Goal: Task Accomplishment & Management: Complete application form

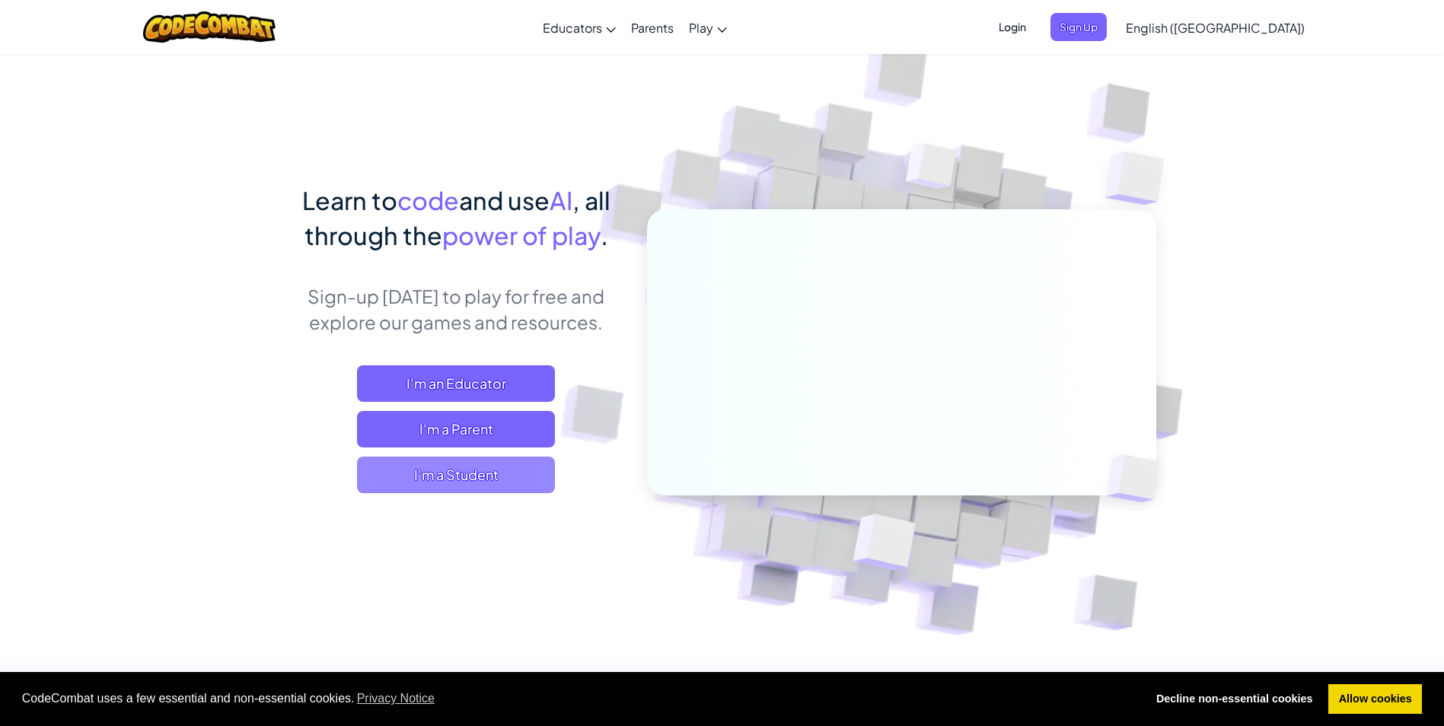
click at [455, 474] on span "I'm a Student" at bounding box center [456, 475] width 198 height 37
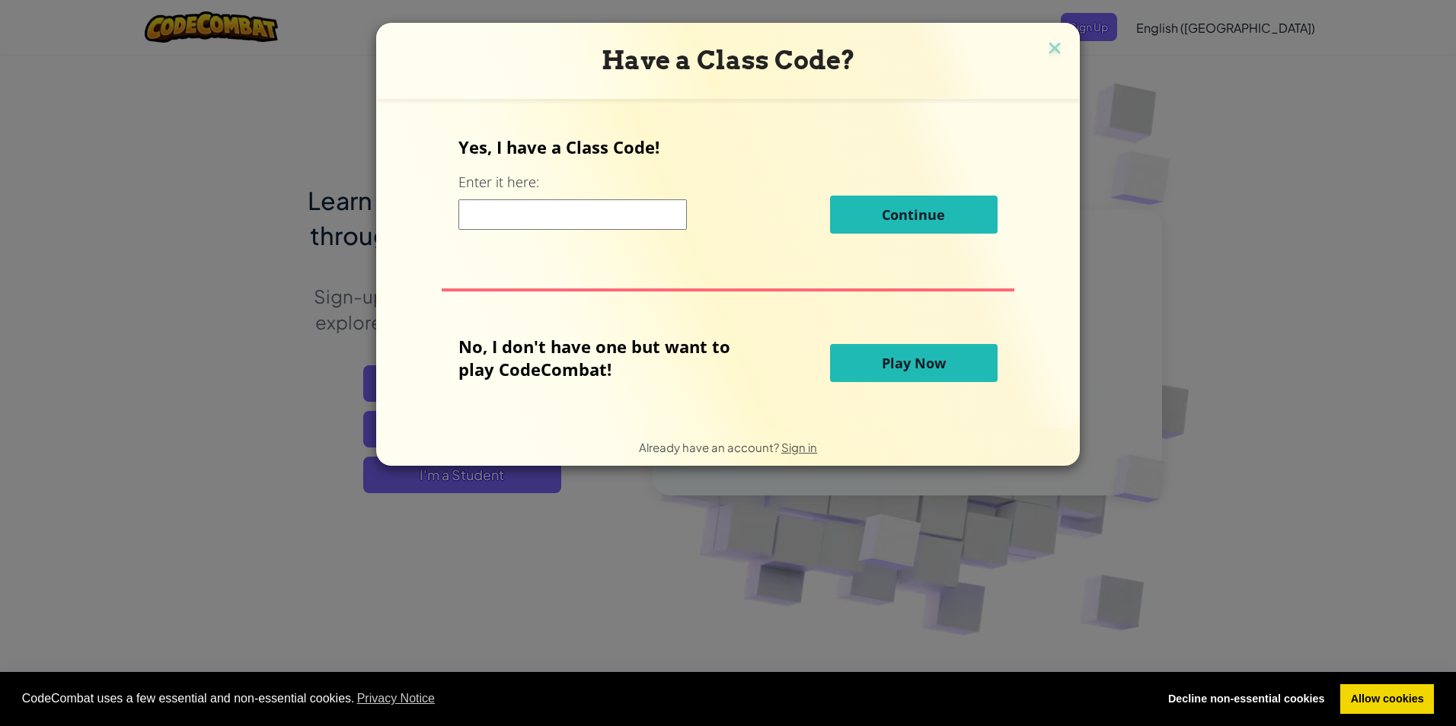
click at [644, 212] on input at bounding box center [572, 214] width 228 height 30
type input "AppleMeanDry"
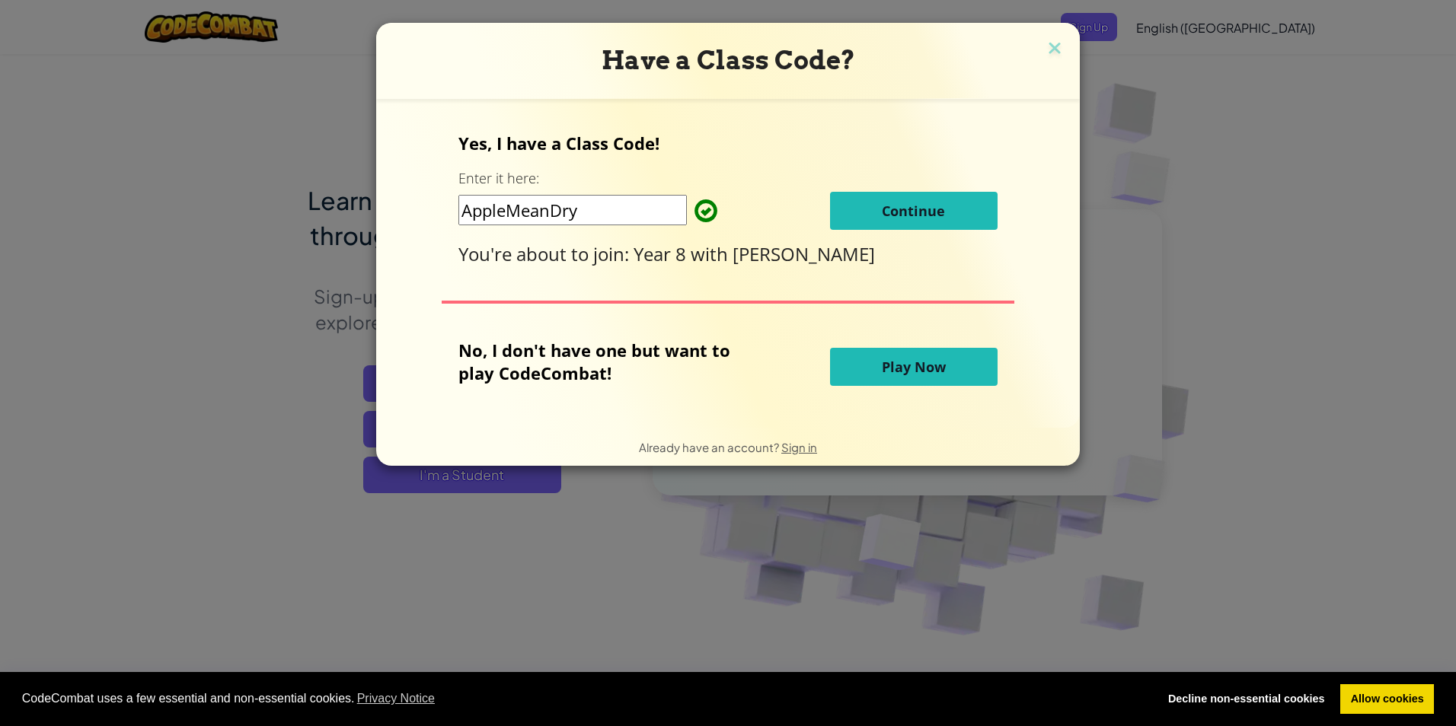
click at [921, 216] on span "Continue" at bounding box center [913, 211] width 63 height 18
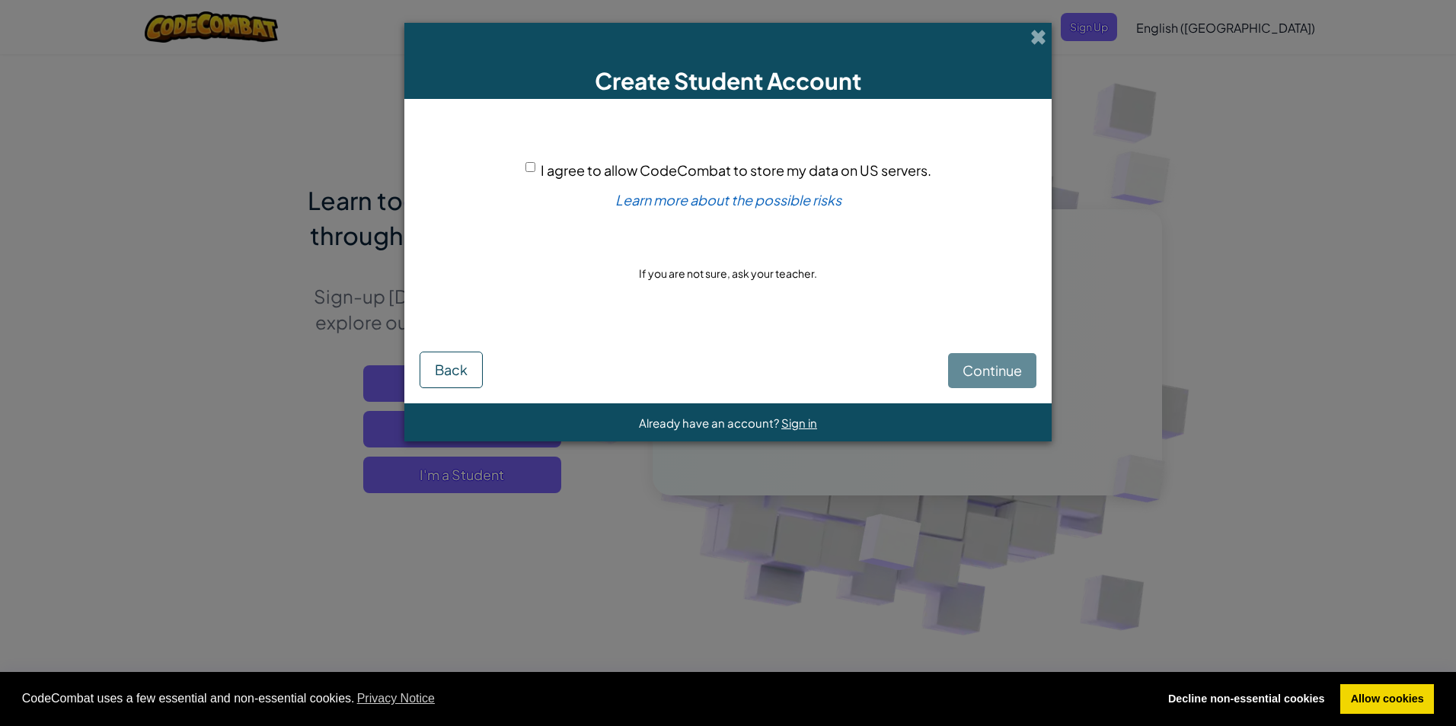
click at [533, 161] on div "I agree to allow CodeCombat to store my data on US servers." at bounding box center [728, 170] width 406 height 22
click at [542, 168] on span "I agree to allow CodeCombat to store my data on US servers." at bounding box center [736, 170] width 391 height 18
click at [535, 168] on input "I agree to allow CodeCombat to store my data on US servers." at bounding box center [530, 167] width 10 height 10
checkbox input "true"
click at [1007, 385] on button "Continue" at bounding box center [992, 370] width 88 height 35
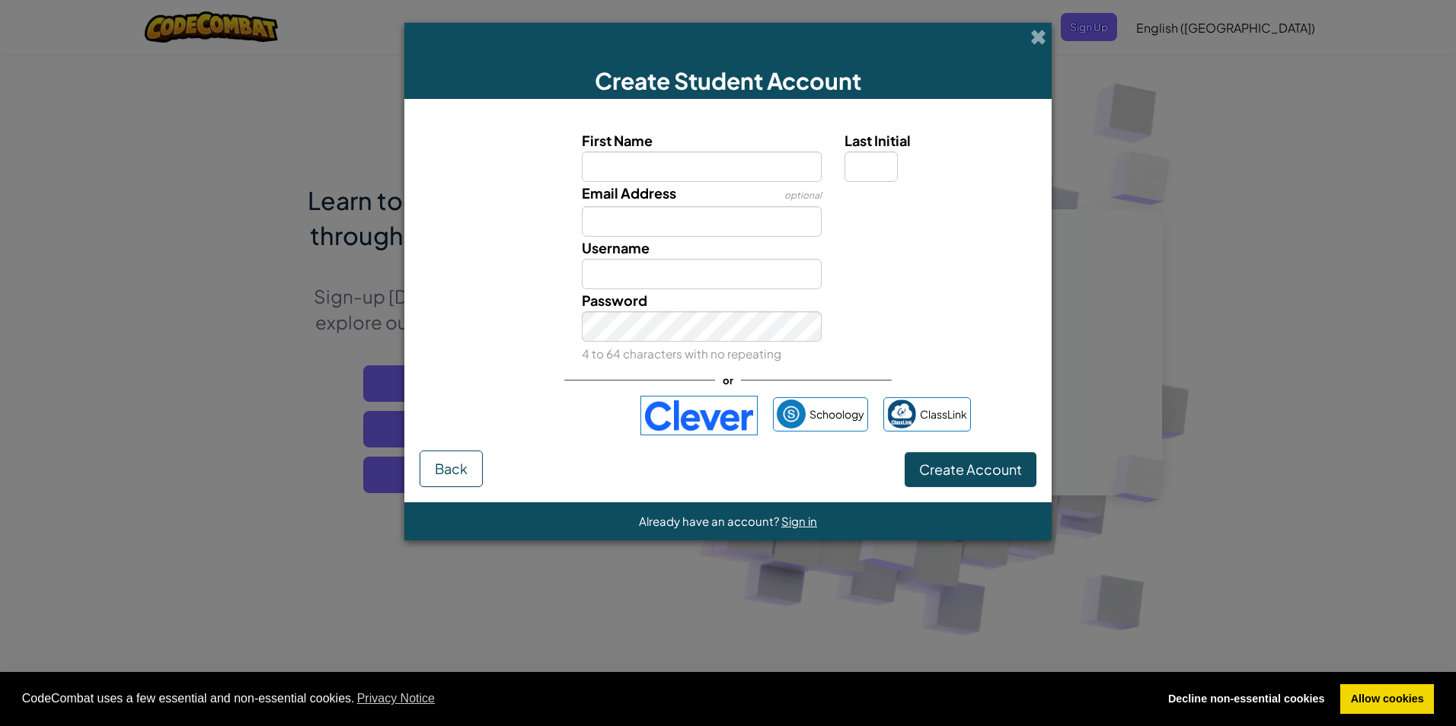
click at [669, 164] on input "First Name" at bounding box center [702, 167] width 241 height 30
type input "[PERSON_NAME]"
type input "d"
type input "[EMAIL_ADDRESS][DOMAIN_NAME]"
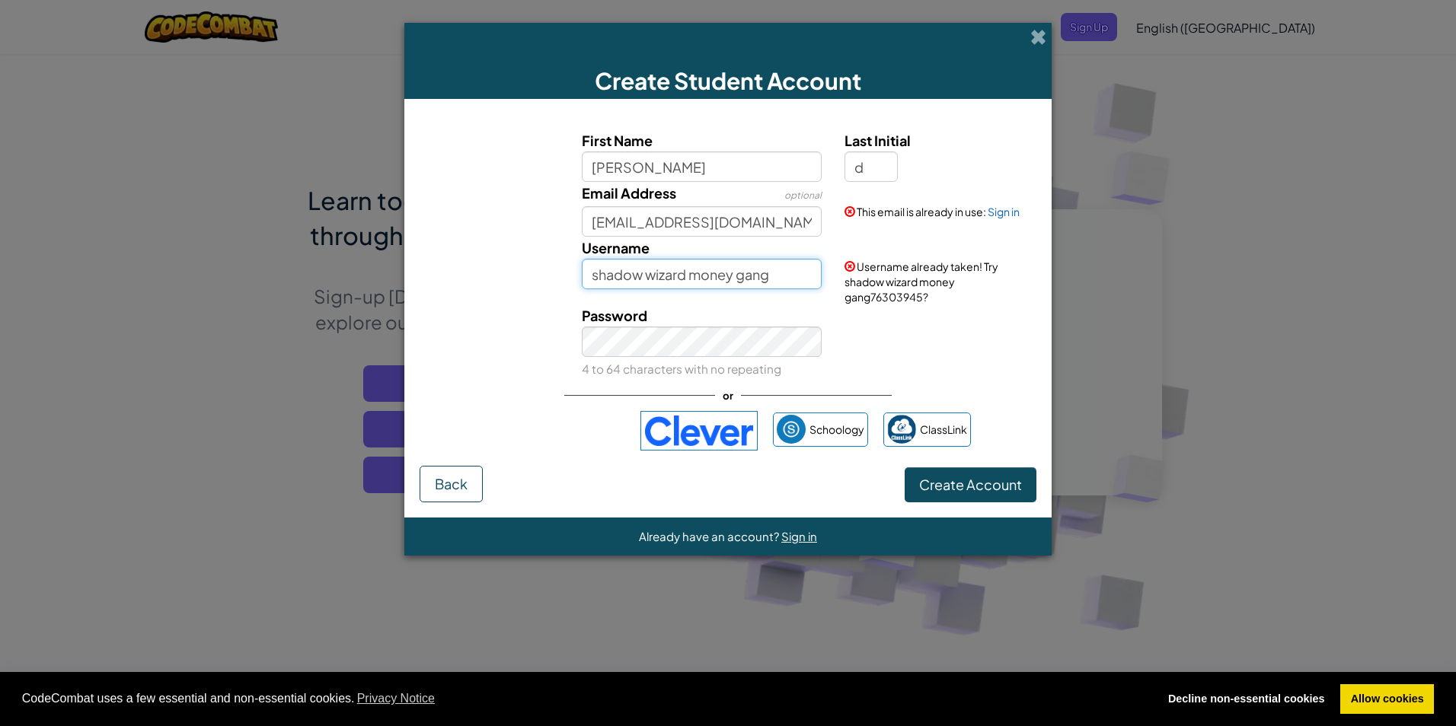
click at [771, 276] on input "shadow wizard money gang" at bounding box center [702, 274] width 241 height 30
click at [905, 468] on button "Create Account" at bounding box center [971, 485] width 132 height 35
type input "s"
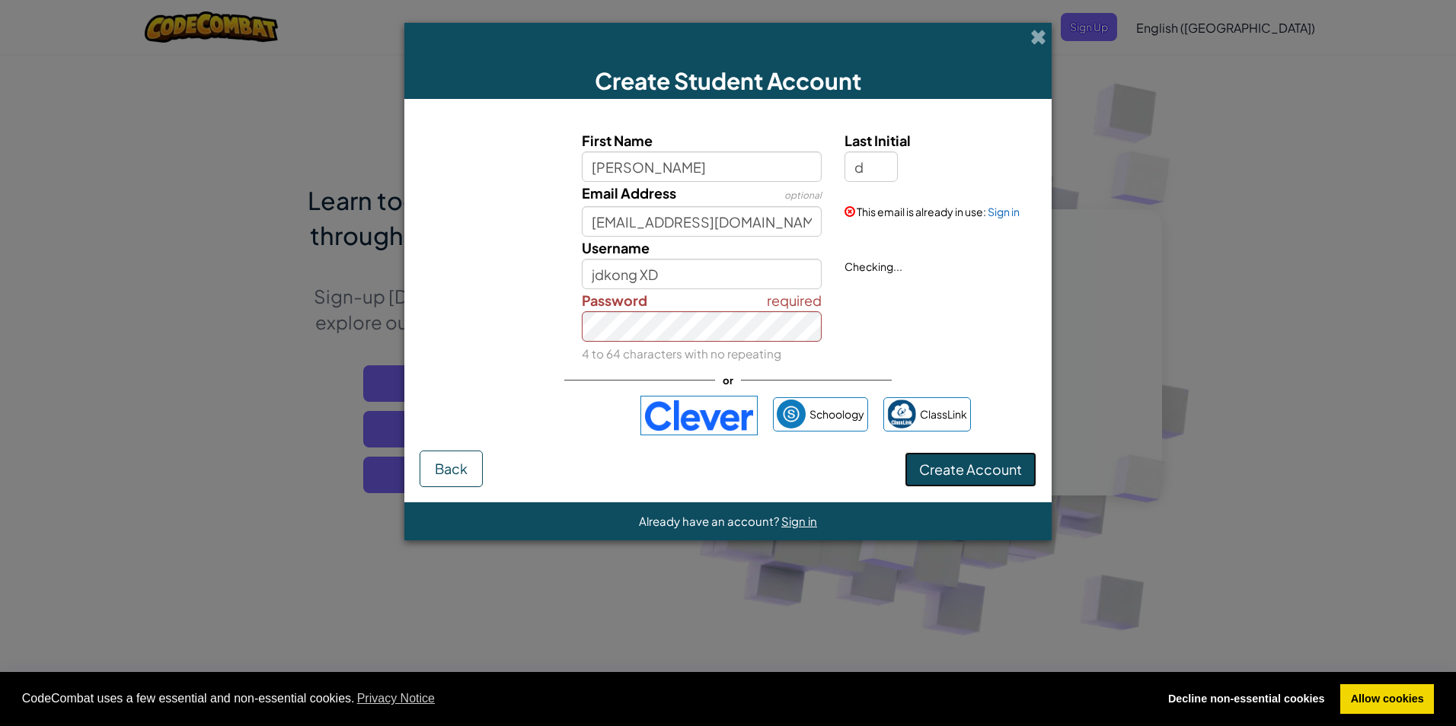
click at [1022, 484] on button "Create Account" at bounding box center [971, 469] width 132 height 35
click at [953, 459] on button "Create Account" at bounding box center [971, 469] width 132 height 35
click at [1000, 480] on button "Create Account" at bounding box center [971, 469] width 132 height 35
click at [981, 473] on button "Create Account" at bounding box center [971, 469] width 132 height 35
click at [717, 279] on input "jdkong XD" at bounding box center [702, 274] width 241 height 30
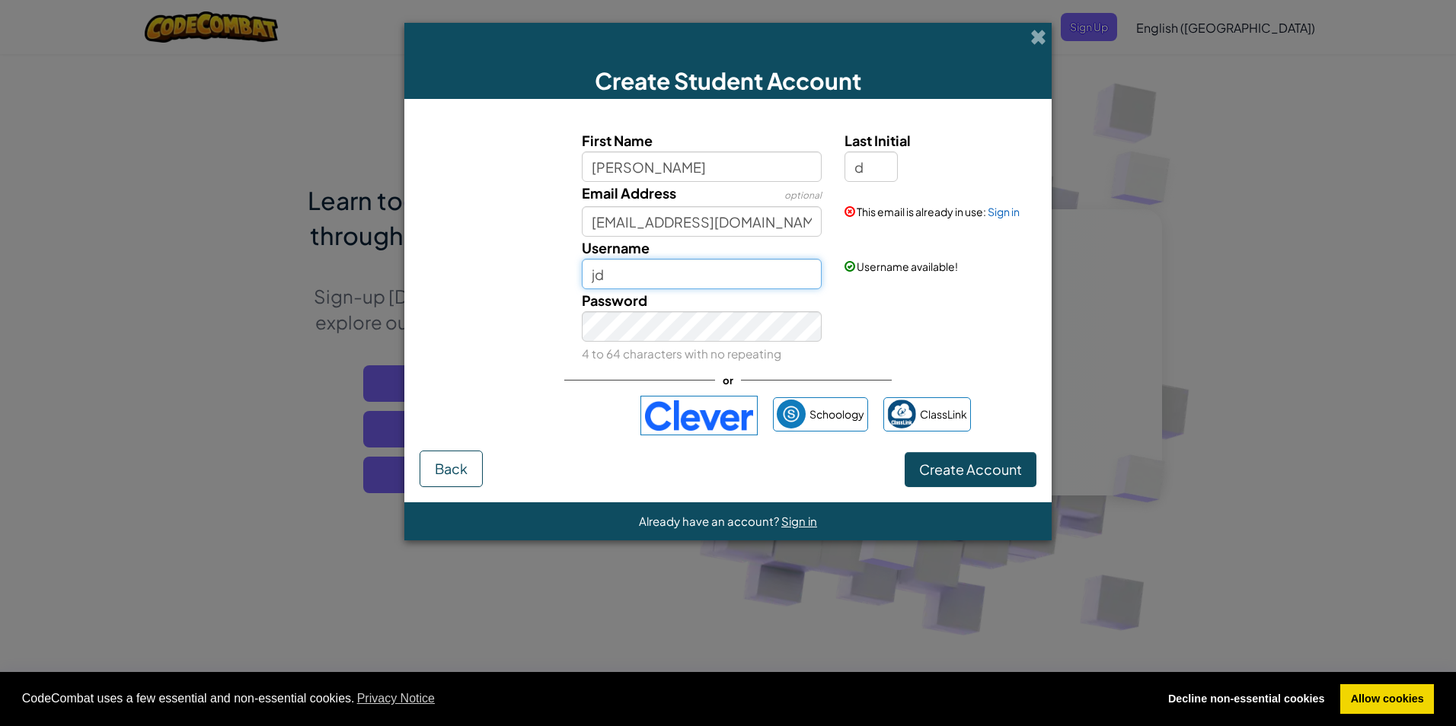
type input "j"
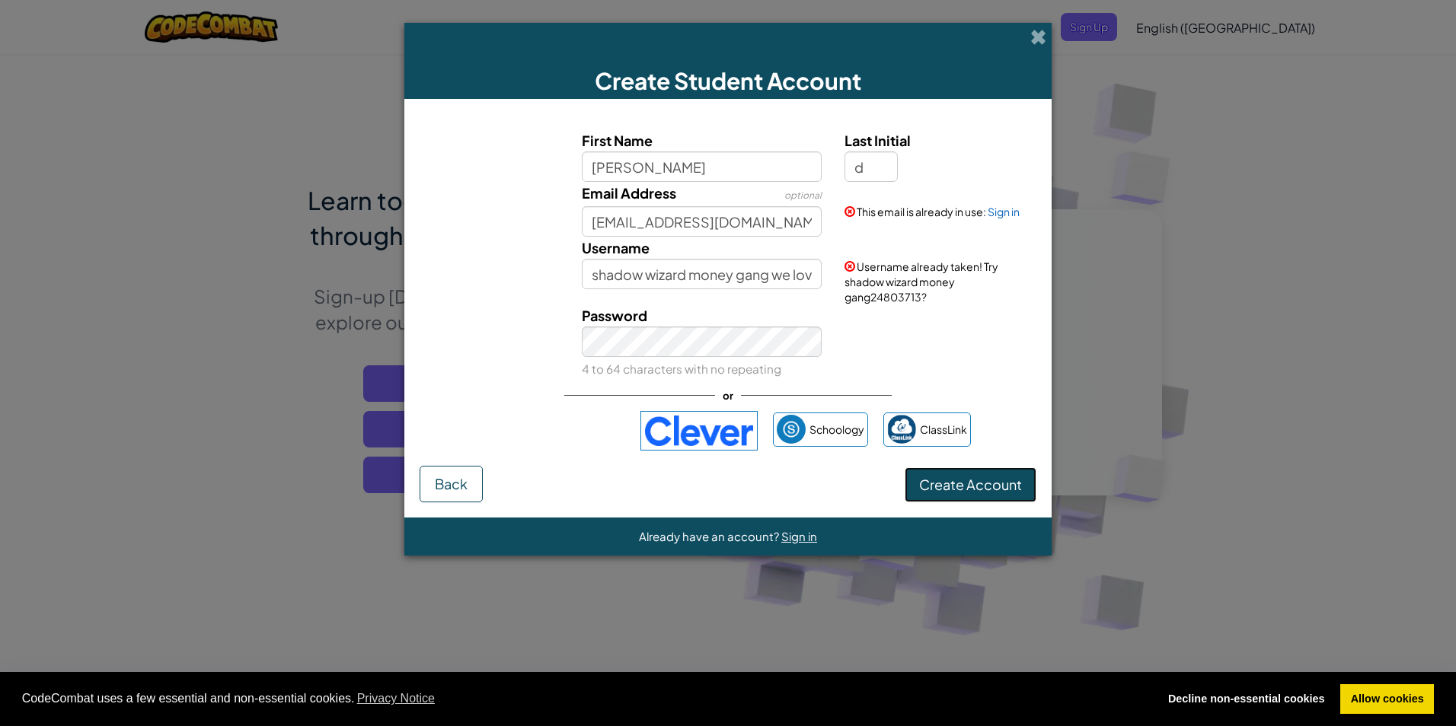
click at [979, 486] on button "Create Account" at bounding box center [971, 485] width 132 height 35
click at [806, 274] on input "shadow wizard money gang we love casting spells" at bounding box center [702, 274] width 241 height 30
type input "shadow wizard money gang we love casting spells1234"
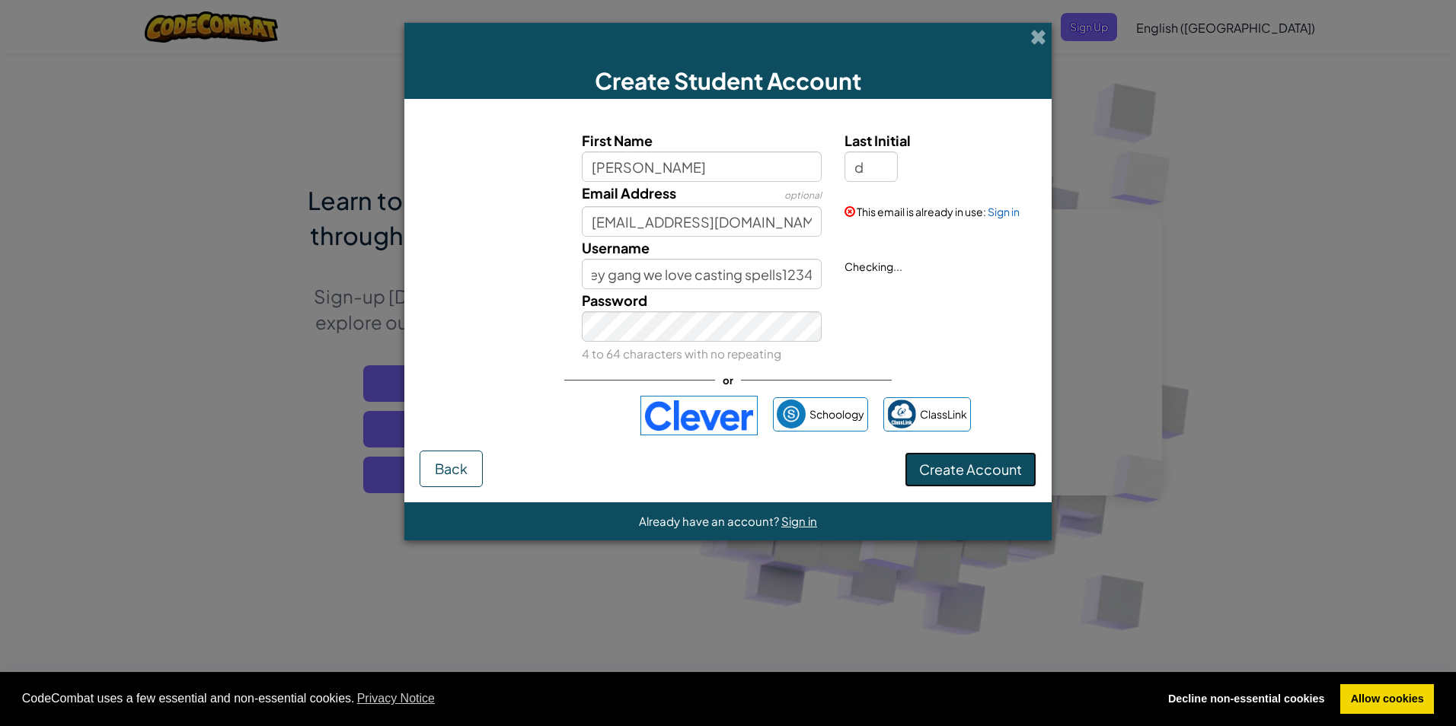
scroll to position [0, 0]
click at [968, 483] on button "Create Account" at bounding box center [971, 469] width 132 height 35
click at [1013, 212] on link "Sign in" at bounding box center [1004, 212] width 32 height 14
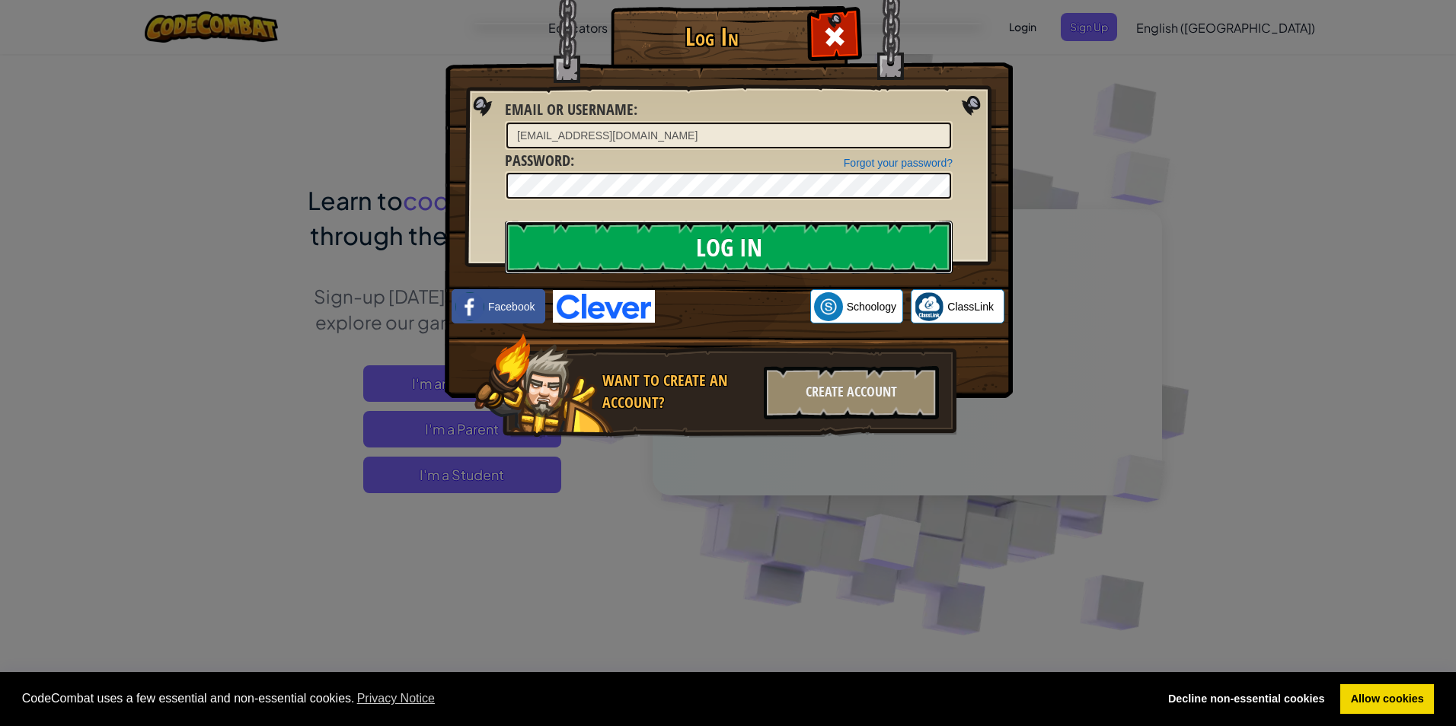
click at [632, 234] on input "Log In" at bounding box center [729, 247] width 448 height 53
click at [632, 235] on input "Log In" at bounding box center [729, 247] width 448 height 53
